Goal: Find contact information: Find contact information

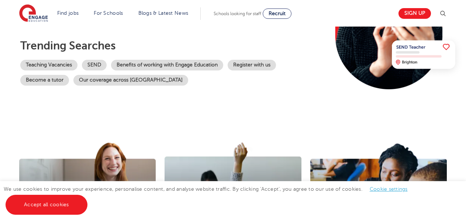
scroll to position [258, 0]
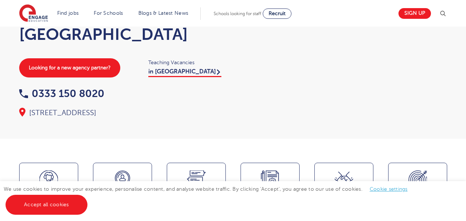
scroll to position [148, 0]
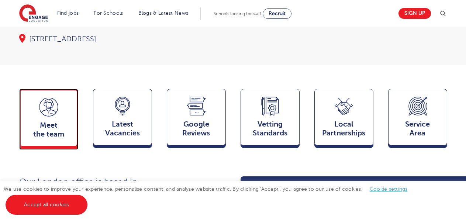
click at [51, 137] on span "Meet the team" at bounding box center [48, 130] width 49 height 18
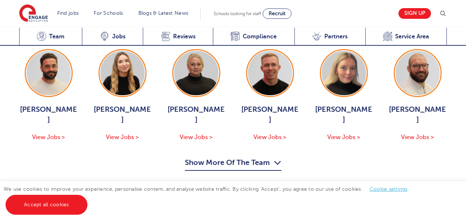
scroll to position [902, 0]
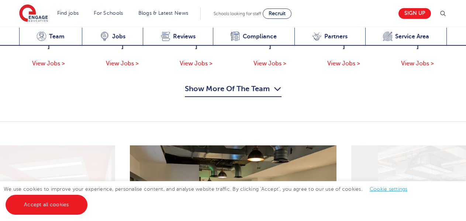
click at [214, 83] on button "Show More Of The Team" at bounding box center [233, 90] width 97 height 14
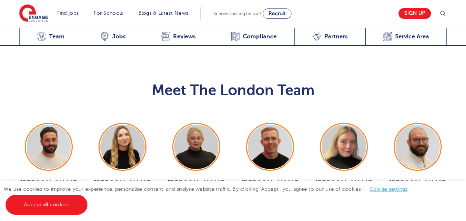
scroll to position [791, 0]
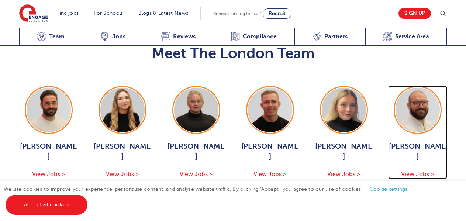
click at [410, 159] on div "[PERSON_NAME] View Jobs >" at bounding box center [417, 160] width 59 height 38
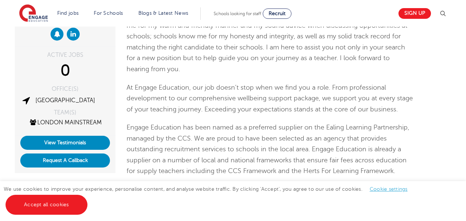
scroll to position [258, 0]
